Goal: Task Accomplishment & Management: Manage account settings

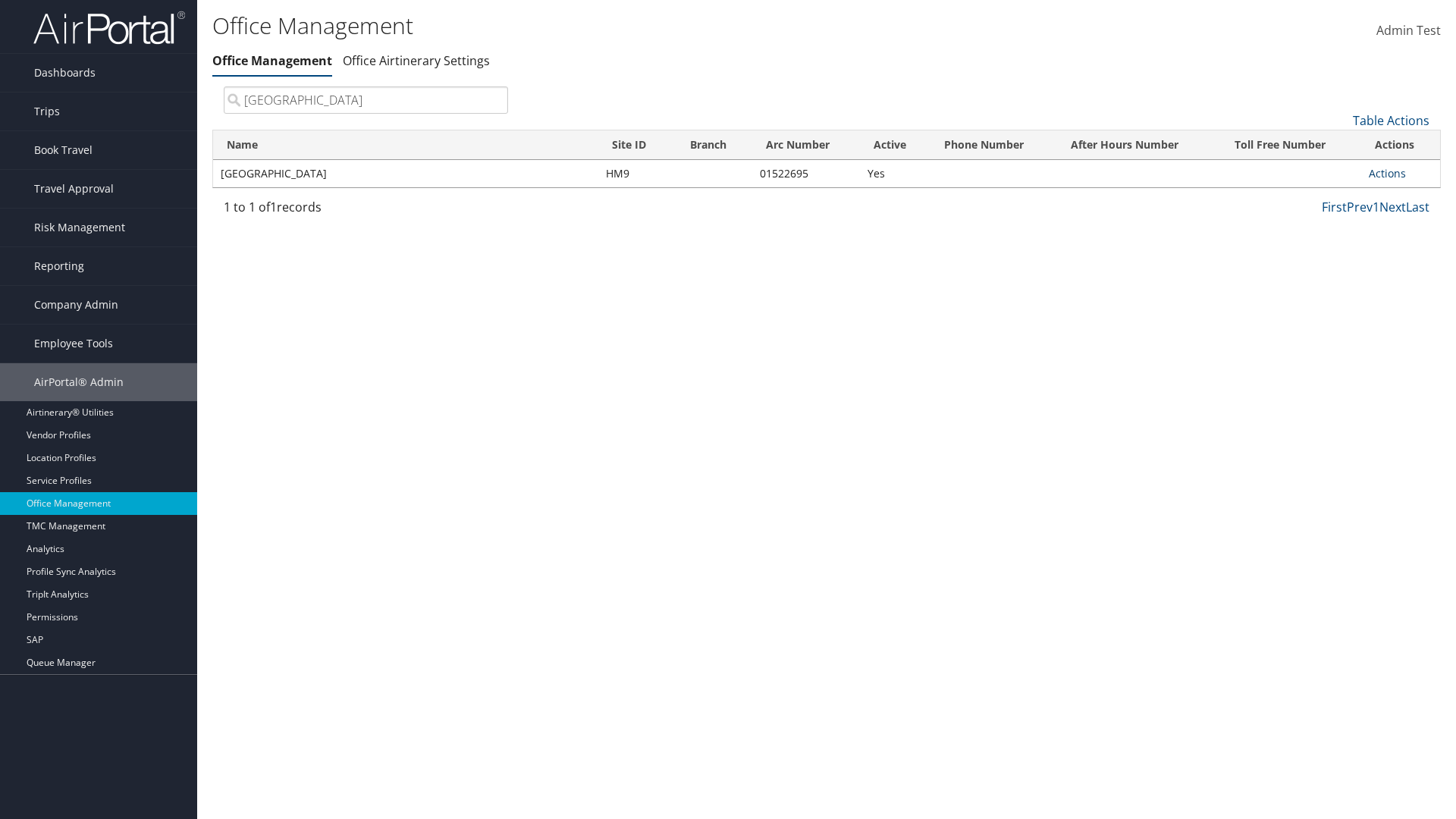
type input "[GEOGRAPHIC_DATA]"
click at [1387, 173] on link "Actions" at bounding box center [1387, 173] width 37 height 14
click at [1337, 246] on link "Manage Banner Ads" at bounding box center [1337, 247] width 128 height 26
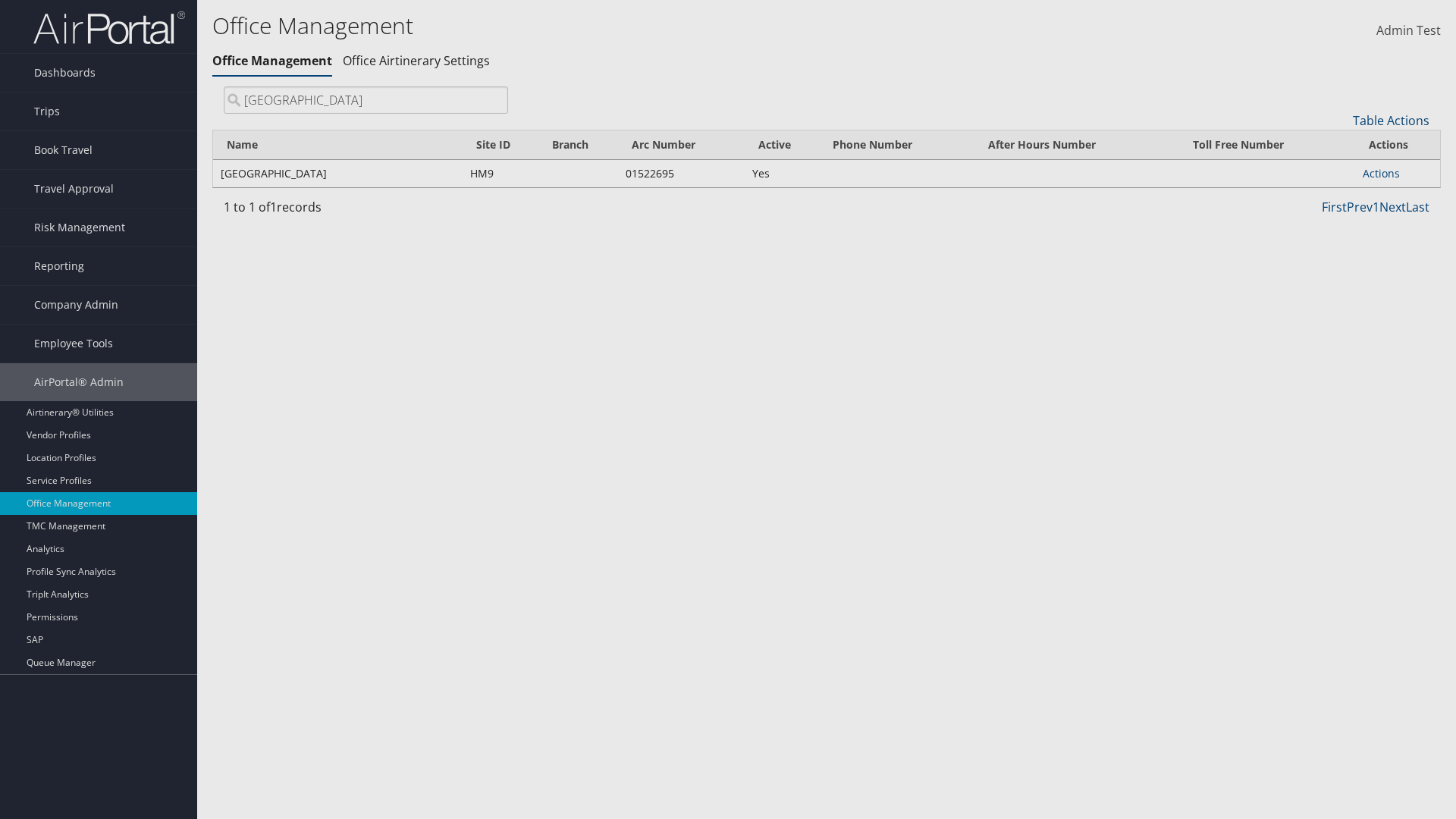
click at [0, 0] on link "Table Actions" at bounding box center [0, 0] width 0 height 0
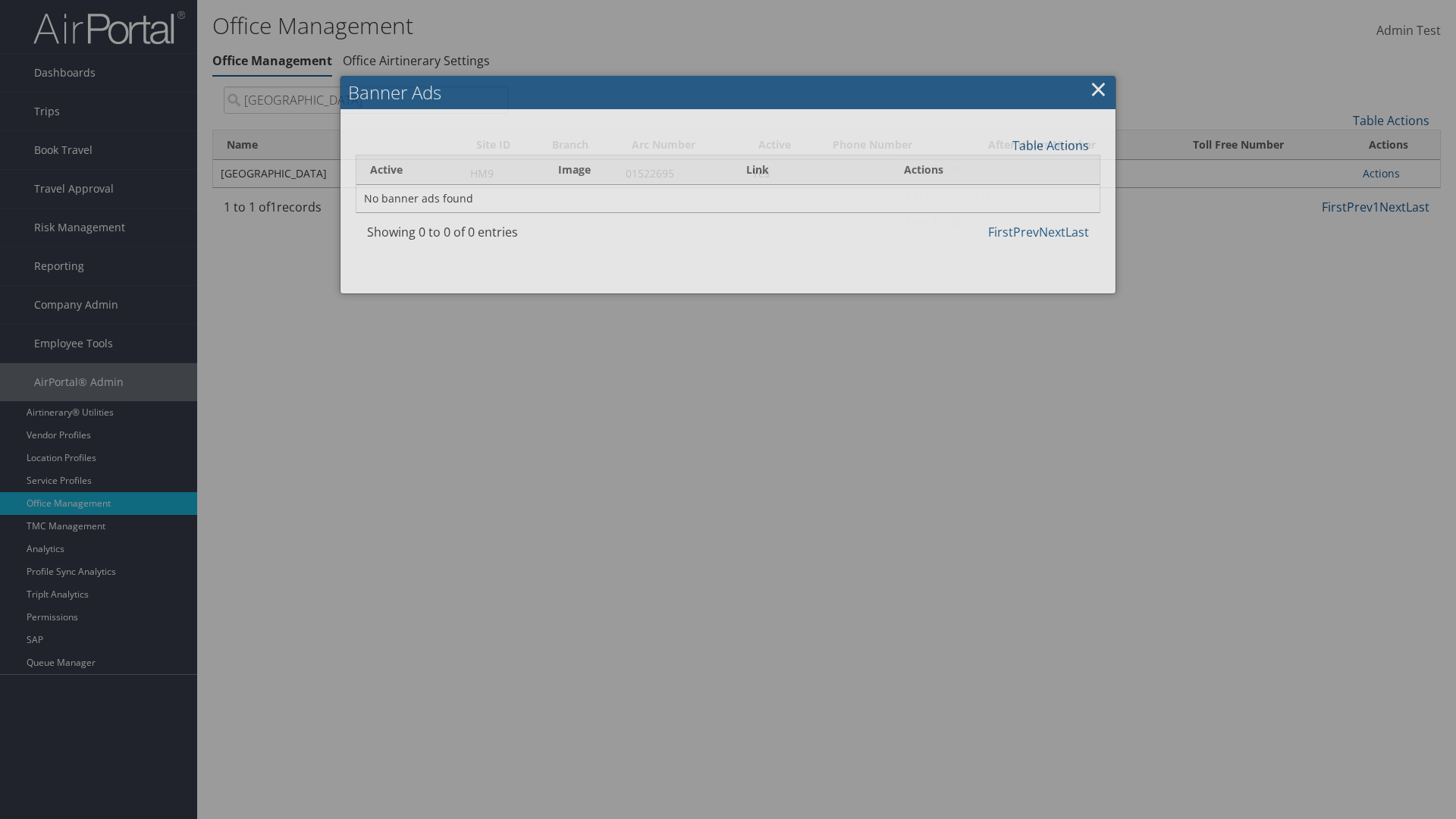
click at [1000, 220] on link "Page Length" at bounding box center [1000, 220] width 200 height 26
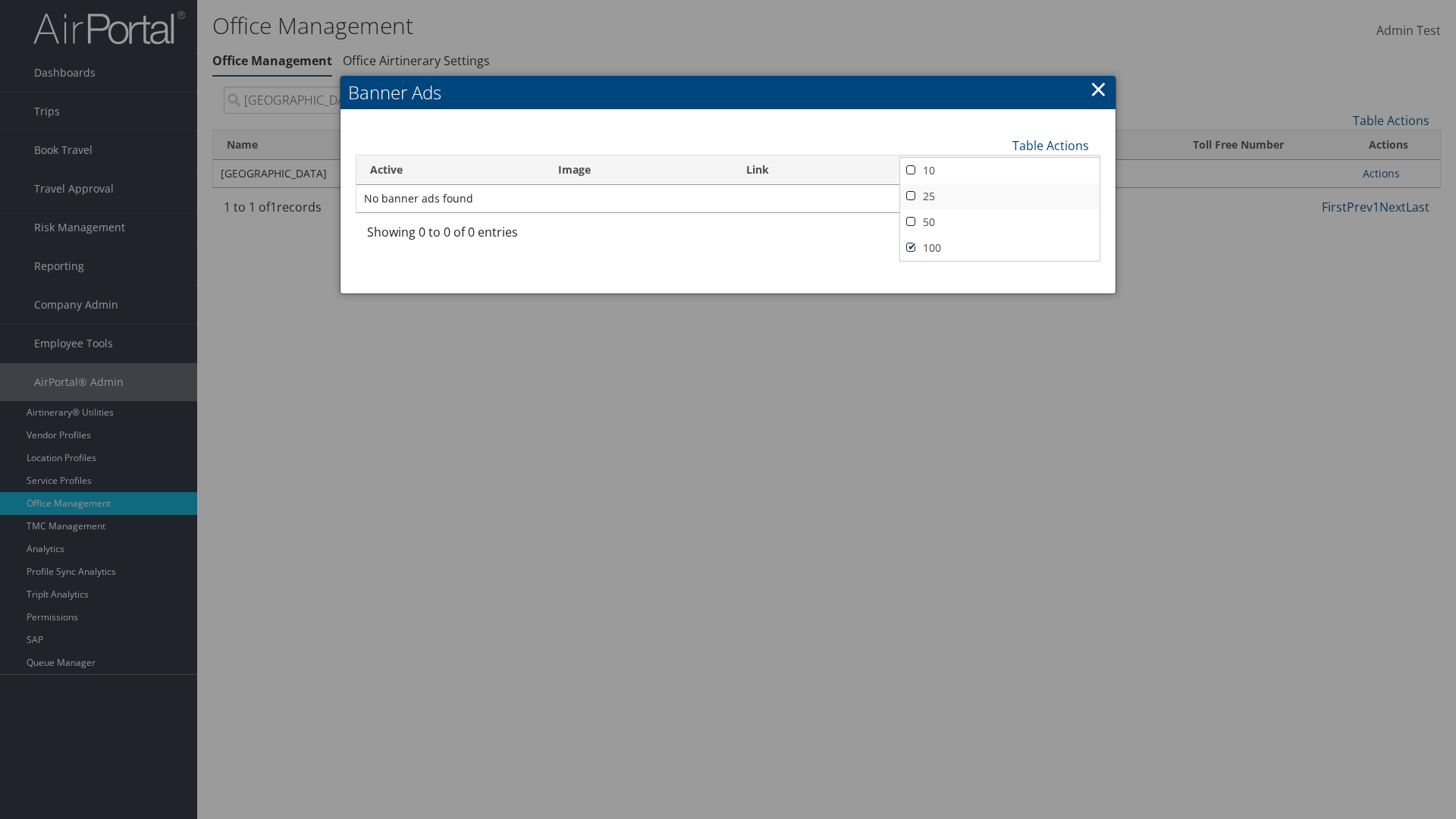
click at [1000, 196] on link "25" at bounding box center [1000, 196] width 200 height 26
click at [1050, 145] on link "Table Actions" at bounding box center [1050, 145] width 77 height 17
click at [1000, 221] on link "50" at bounding box center [1000, 222] width 200 height 26
click at [1050, 145] on link "Table Actions" at bounding box center [1050, 145] width 77 height 17
click at [1000, 220] on link "Page Length" at bounding box center [1000, 220] width 200 height 26
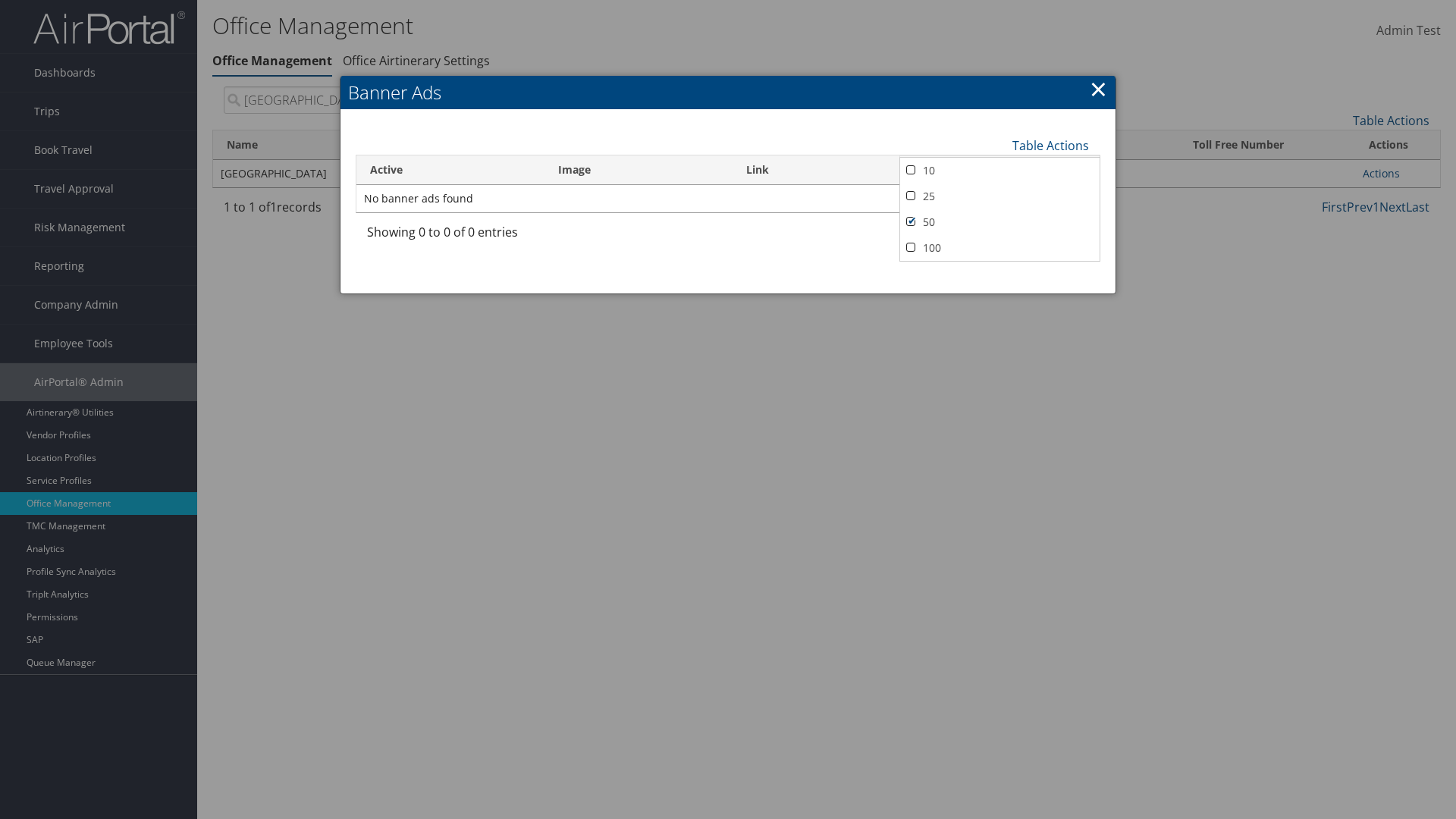
click at [1000, 247] on link "100" at bounding box center [1000, 248] width 200 height 26
click at [1050, 145] on link "Table Actions" at bounding box center [1050, 145] width 77 height 17
click at [1000, 194] on link "Column Visibility" at bounding box center [1000, 194] width 200 height 26
click at [1000, 170] on link "Active" at bounding box center [1000, 171] width 200 height 26
click at [1000, 196] on link "Image" at bounding box center [1000, 196] width 200 height 26
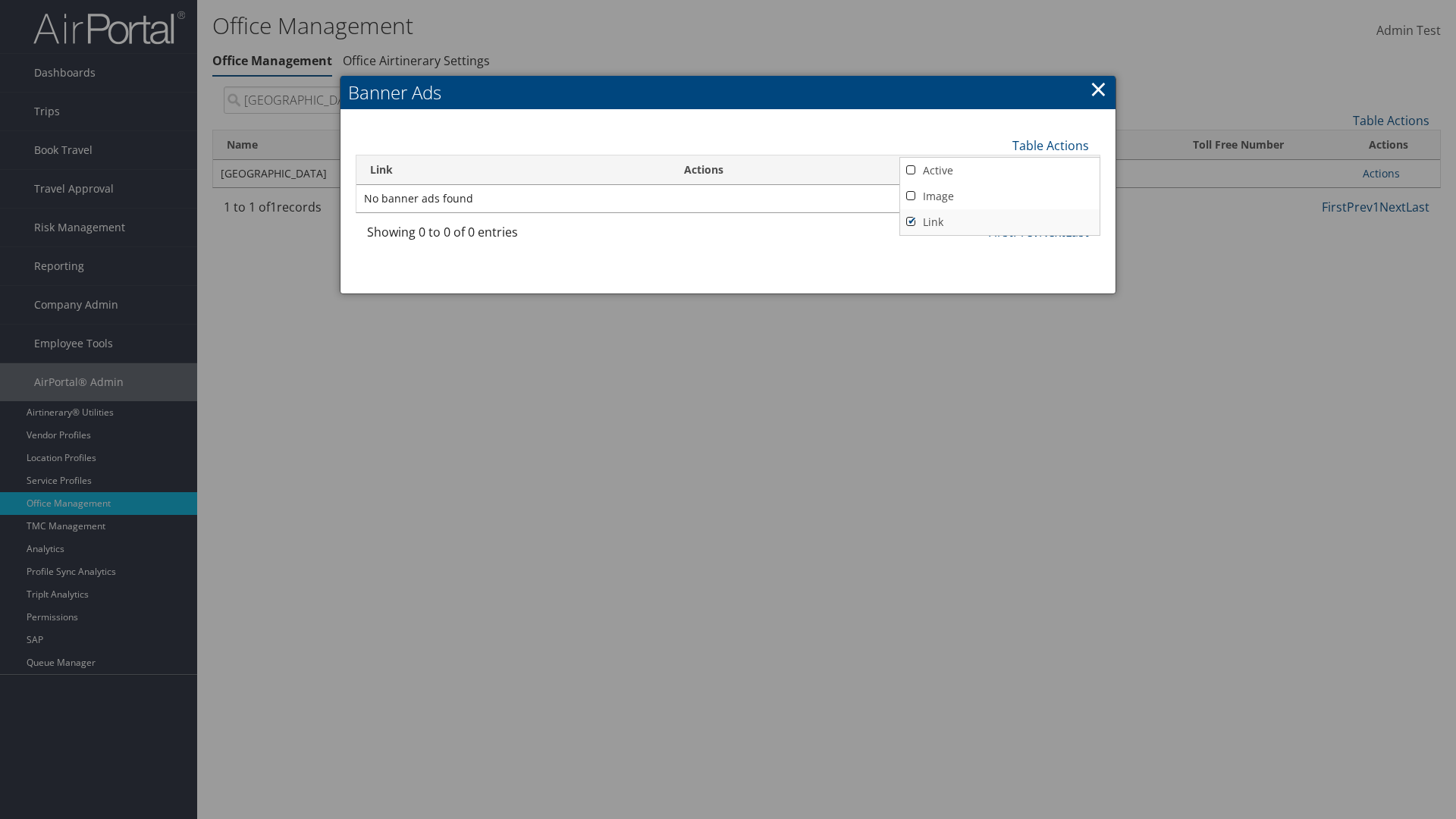
click at [1000, 221] on link "Link" at bounding box center [1000, 222] width 200 height 26
click at [1000, 170] on link "Active" at bounding box center [1000, 171] width 200 height 26
click at [1000, 196] on link "Image" at bounding box center [1000, 196] width 200 height 26
